Goal: Browse casually: Explore the website without a specific task or goal

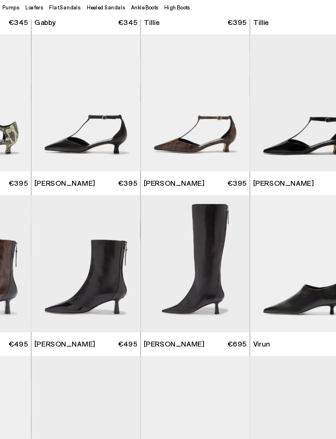
scroll to position [1323, 0]
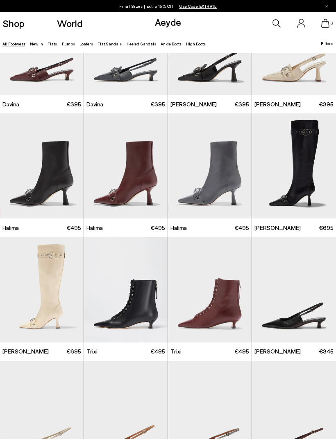
scroll to position [2934, 0]
